Goal: Navigation & Orientation: Find specific page/section

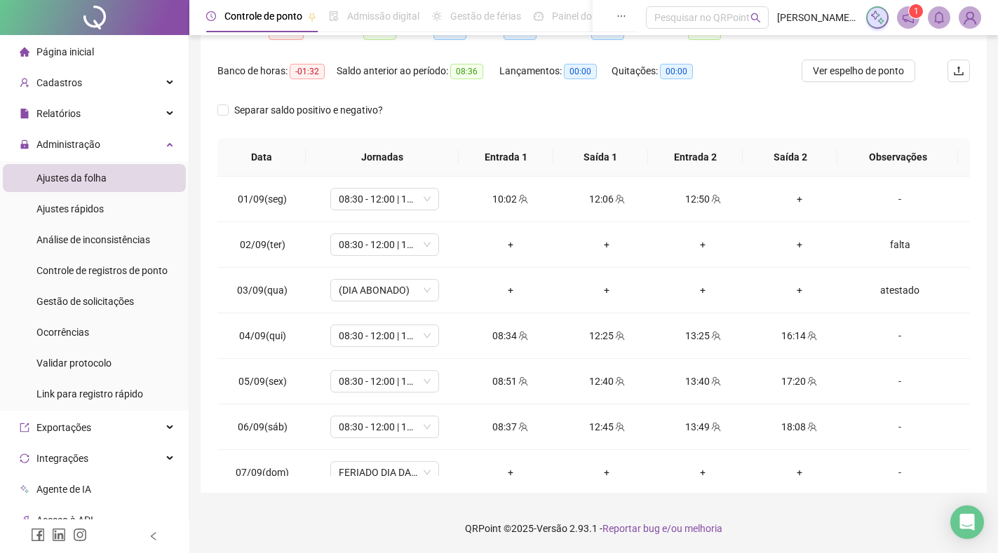
scroll to position [475, 0]
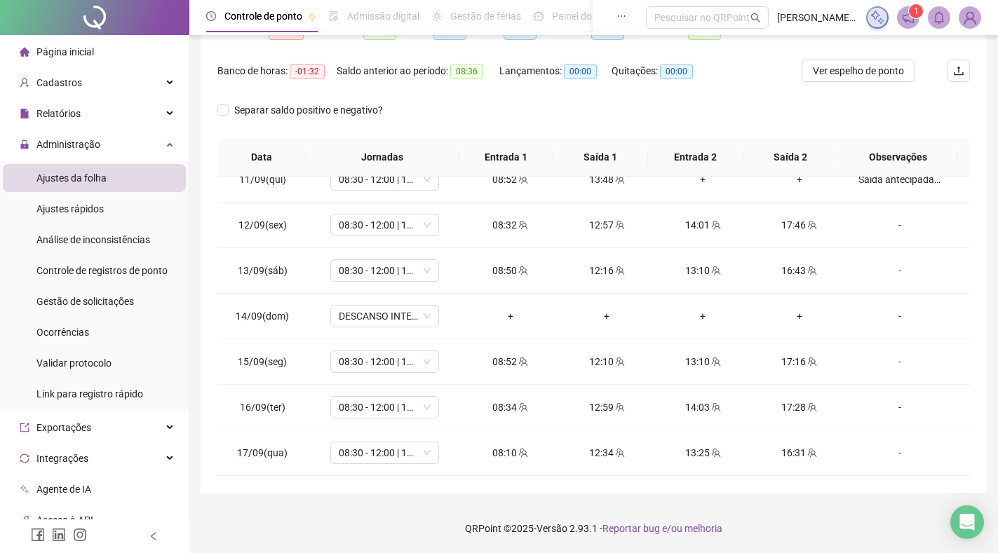
click at [67, 47] on span "Página inicial" at bounding box center [64, 51] width 57 height 11
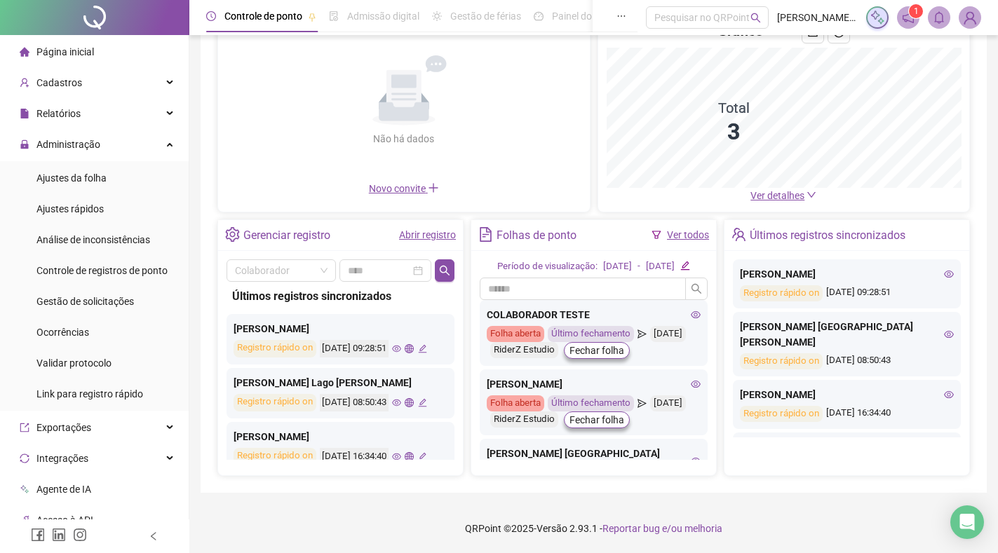
scroll to position [137, 0]
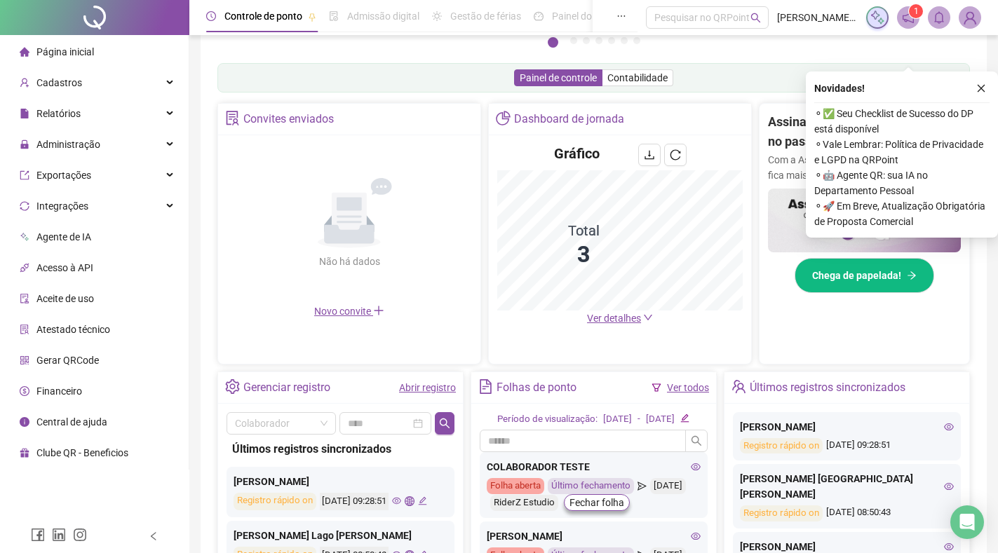
scroll to position [315, 0]
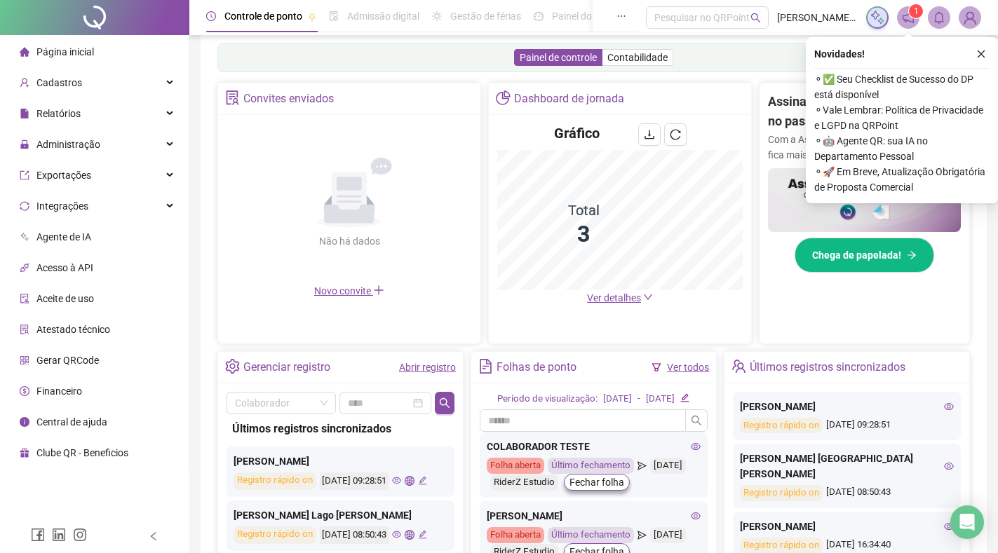
scroll to position [287, 0]
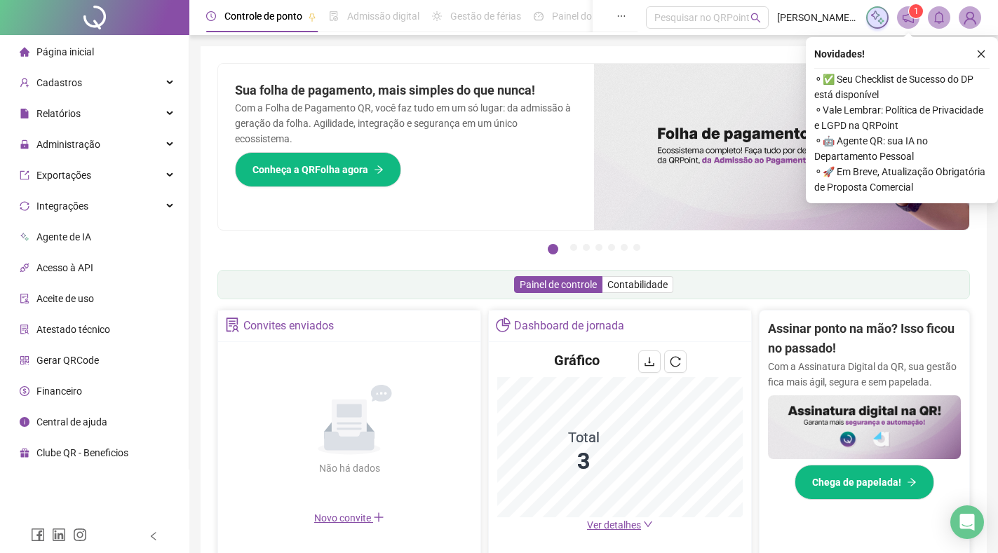
drag, startPoint x: 444, startPoint y: 428, endPoint x: 451, endPoint y: 435, distance: 10.4
click at [451, 435] on div "Não há dados Não há dados" at bounding box center [348, 431] width 245 height 160
click at [977, 53] on icon "close" at bounding box center [981, 54] width 10 height 10
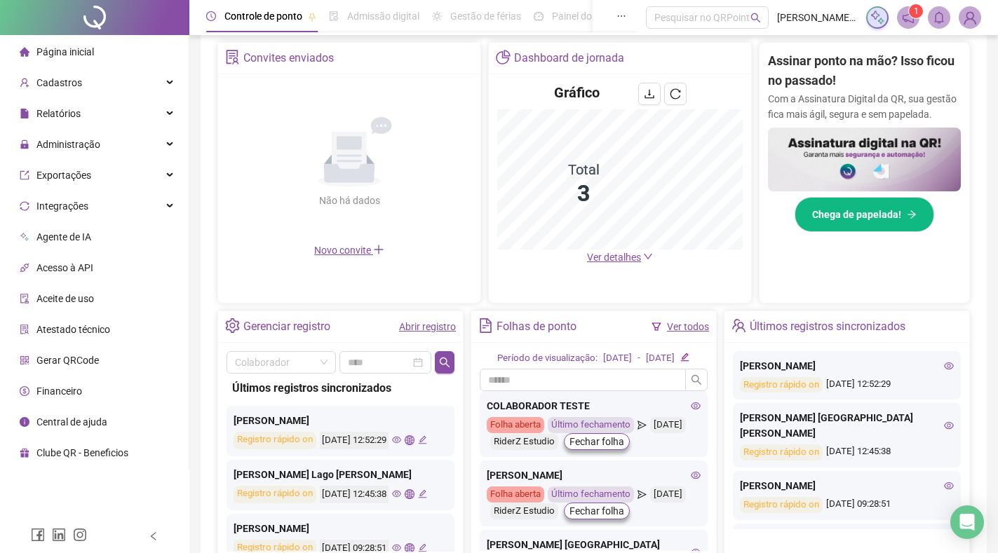
scroll to position [299, 0]
